Goal: Check status

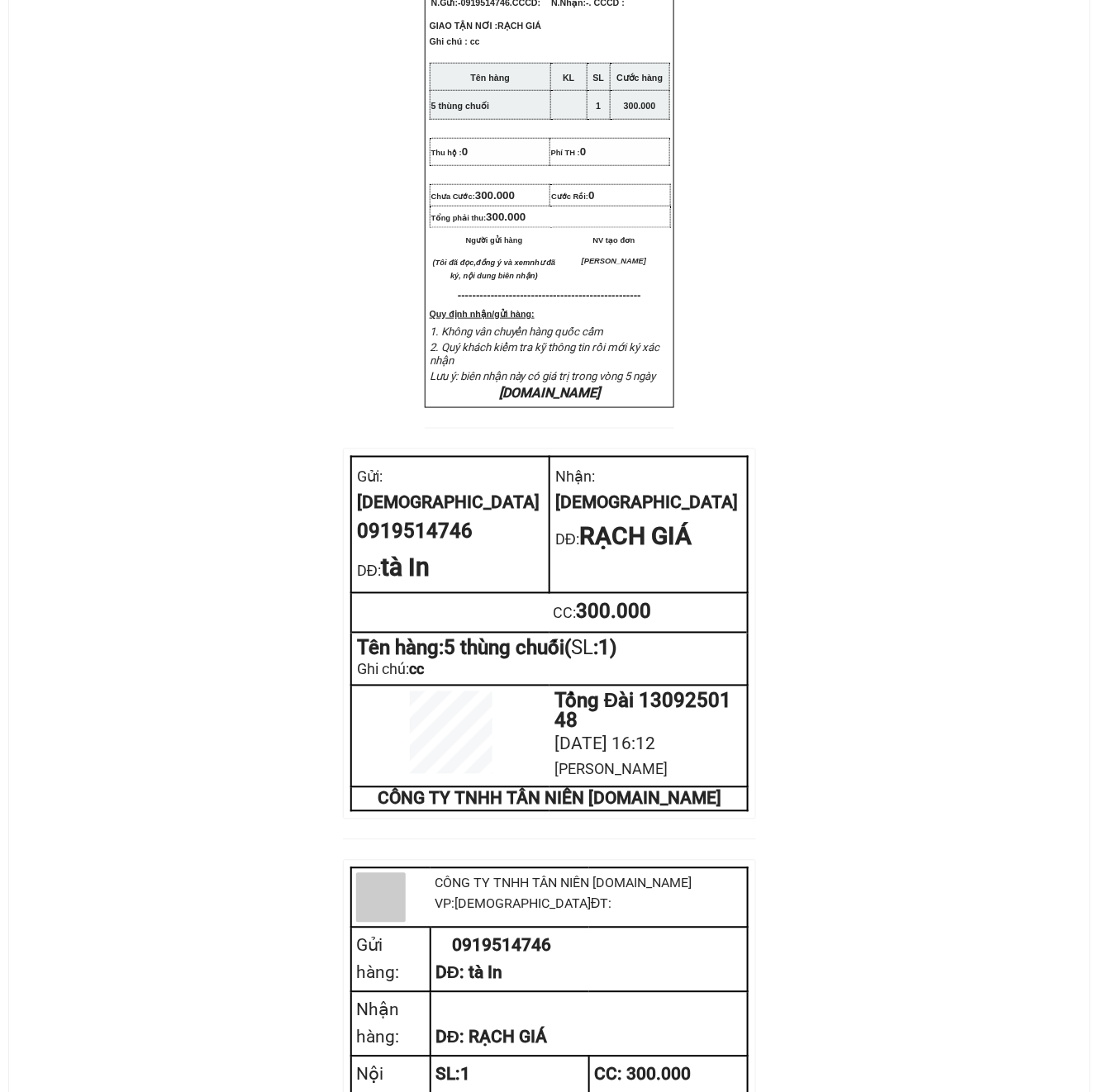
scroll to position [550, 0]
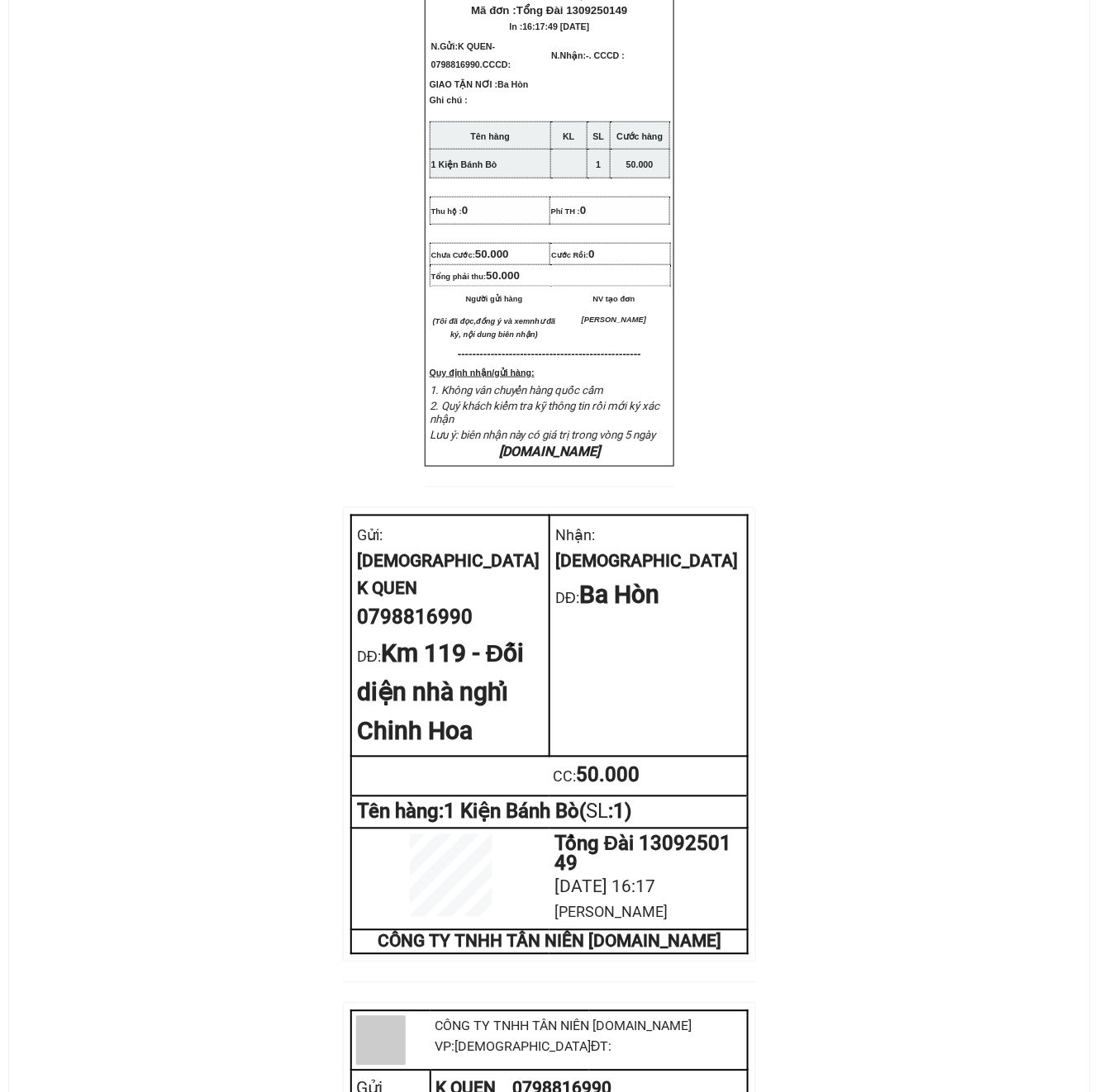
scroll to position [550, 0]
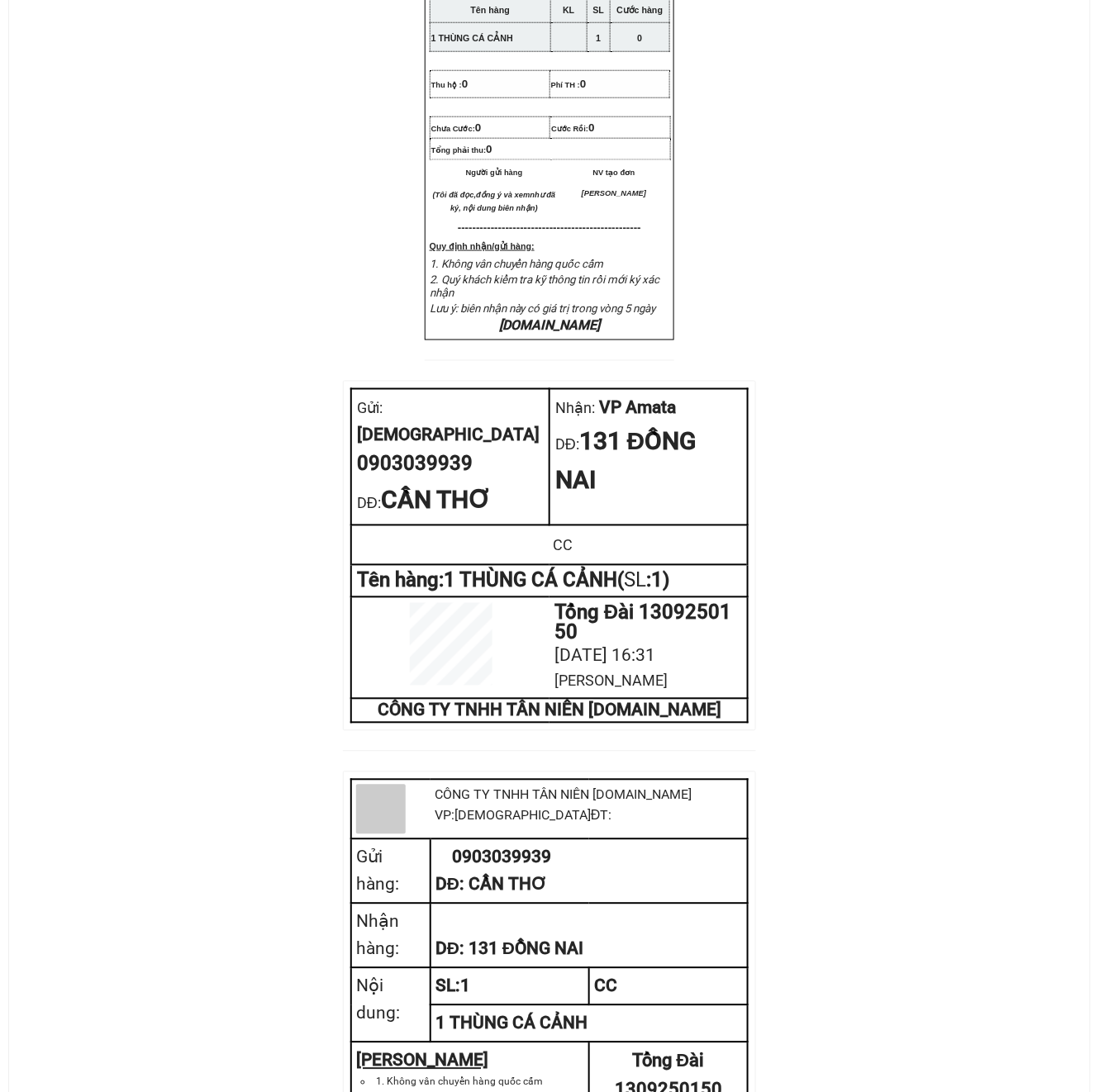
scroll to position [656, 0]
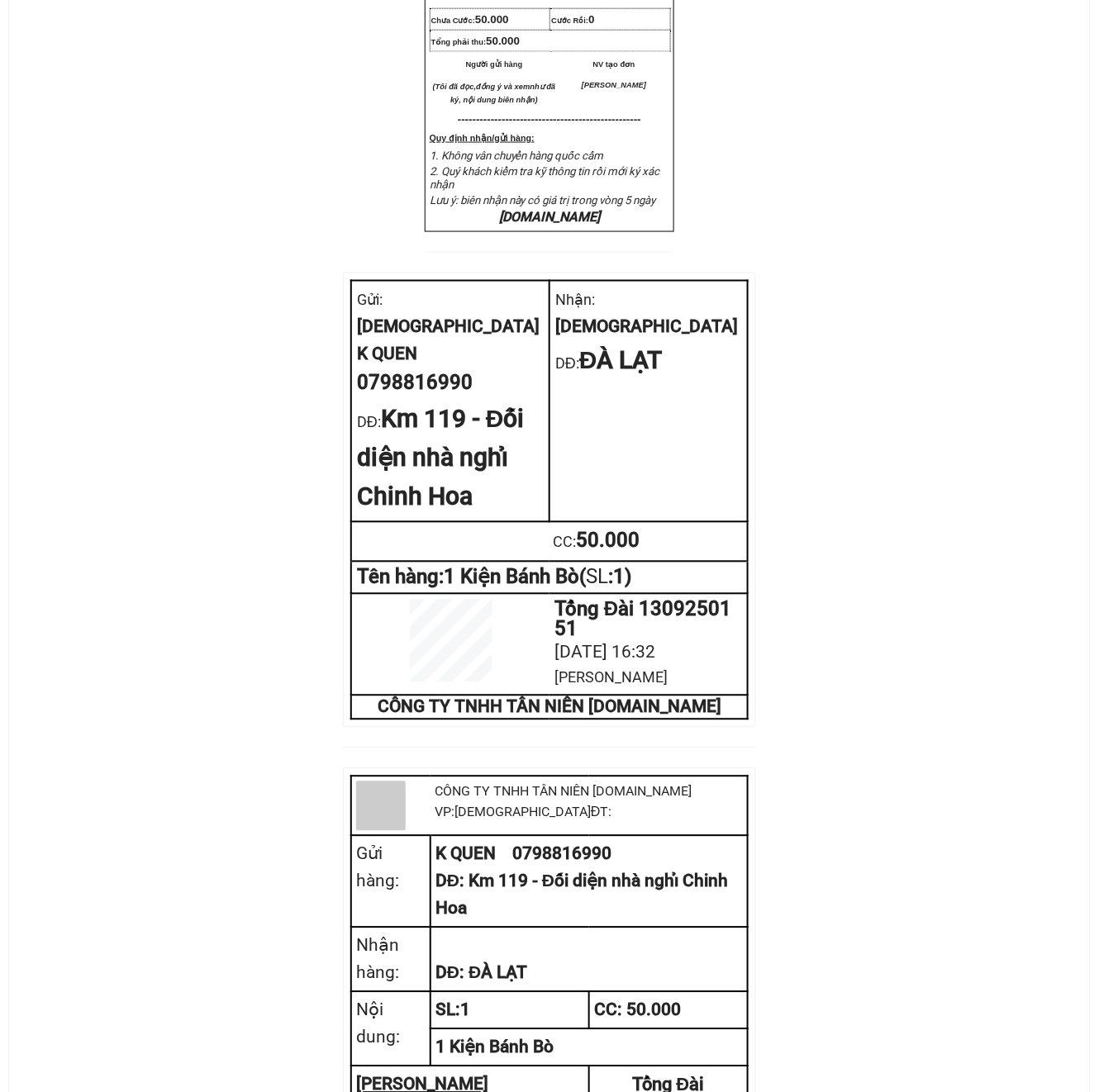
scroll to position [550, 0]
